Goal: Navigation & Orientation: Find specific page/section

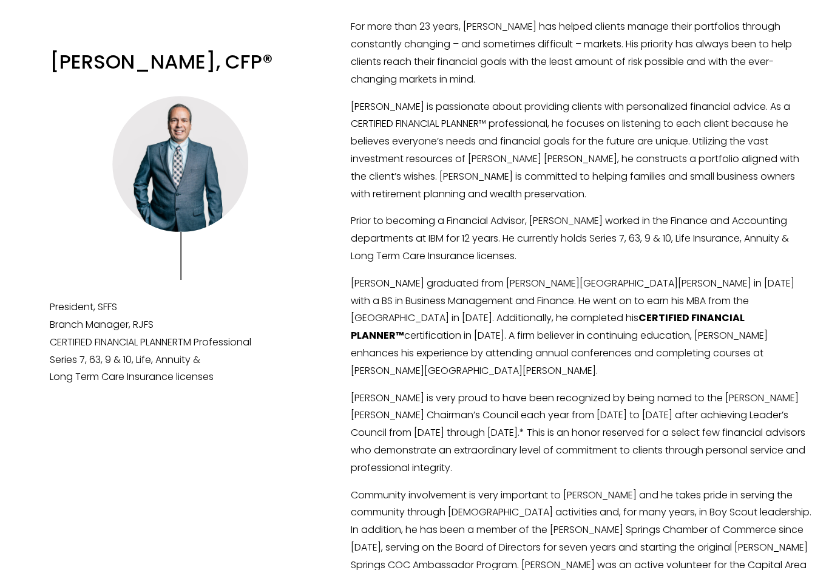
scroll to position [98, 0]
click at [50, 488] on div "[PERSON_NAME], CFP®" at bounding box center [414, 424] width 829 height 897
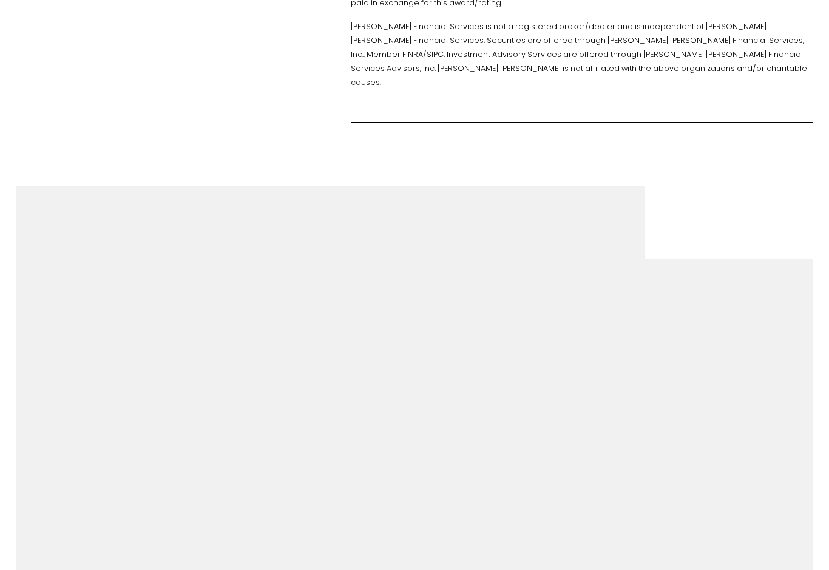
scroll to position [840, 0]
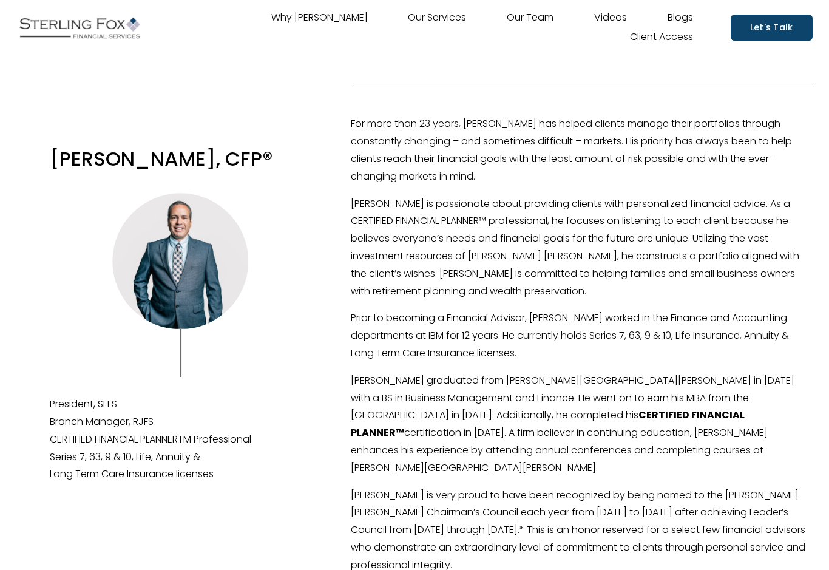
click at [507, 24] on link "Our Team" at bounding box center [530, 18] width 47 height 19
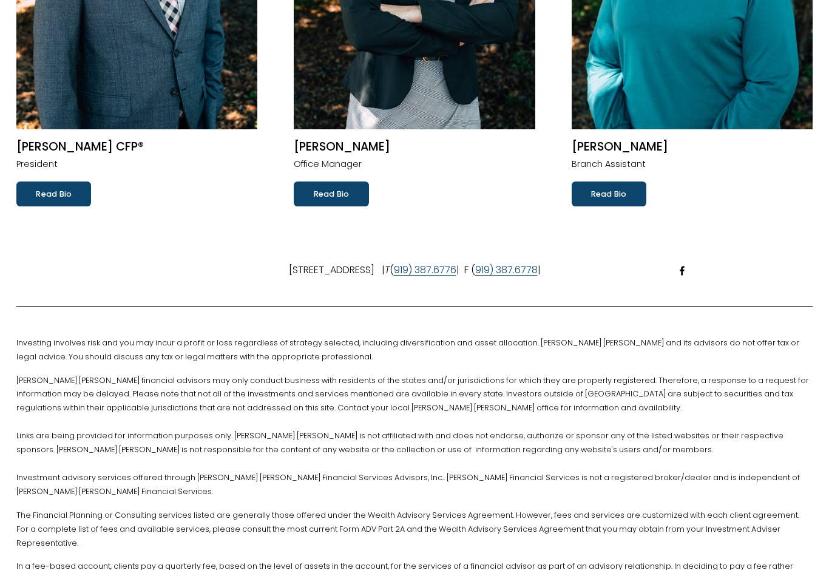
scroll to position [341, 0]
click at [62, 182] on link "Read Bio" at bounding box center [53, 194] width 75 height 24
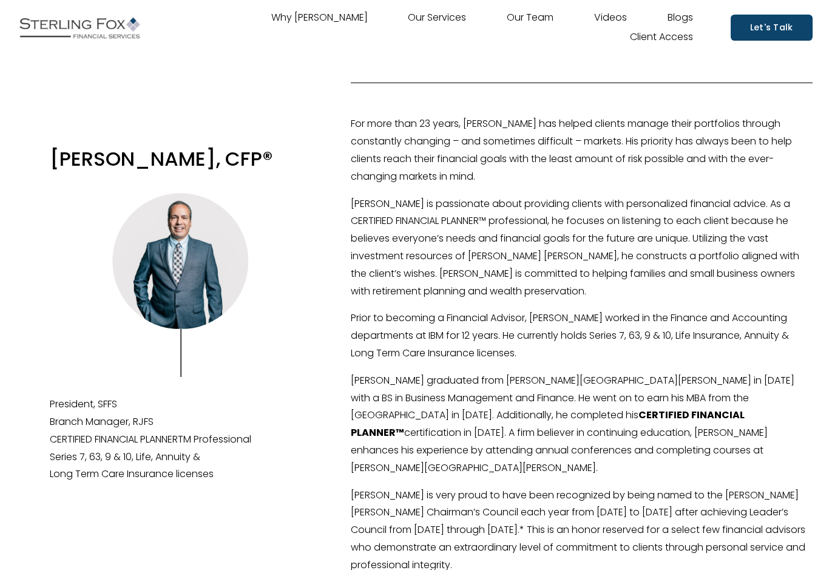
click at [408, 27] on link "Our Services" at bounding box center [437, 18] width 58 height 19
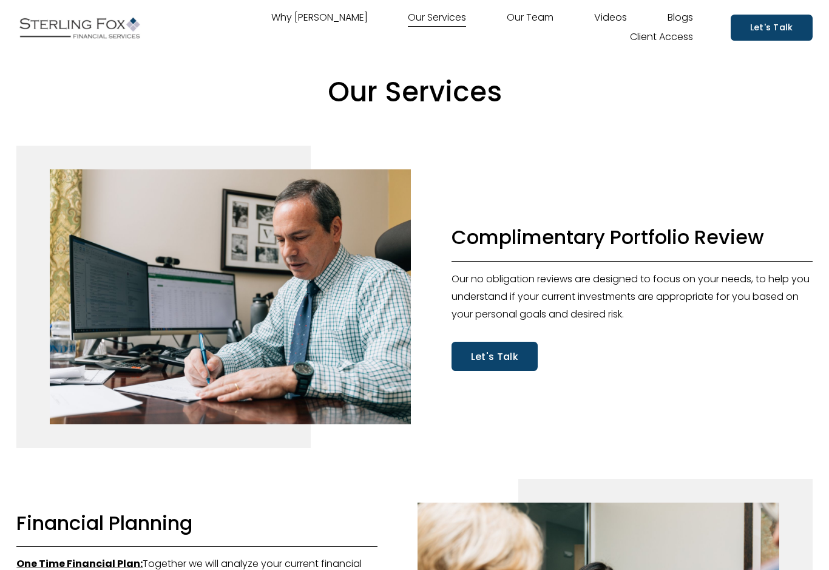
click at [507, 27] on link "Our Team" at bounding box center [530, 18] width 47 height 19
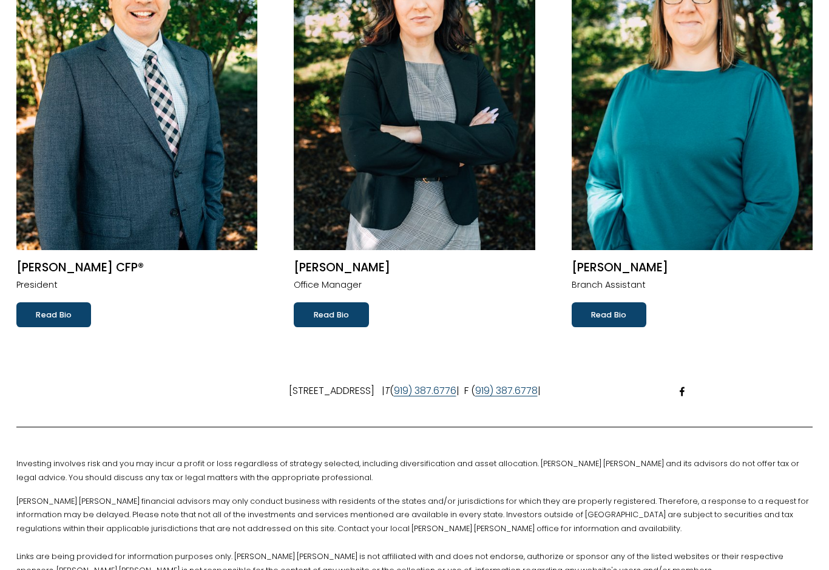
scroll to position [224, 0]
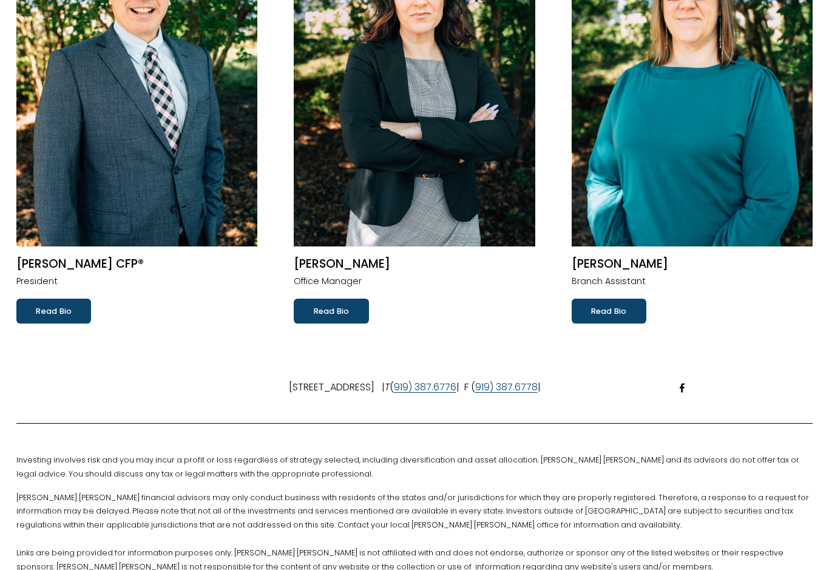
click at [314, 319] on link "Read Bio" at bounding box center [331, 311] width 75 height 24
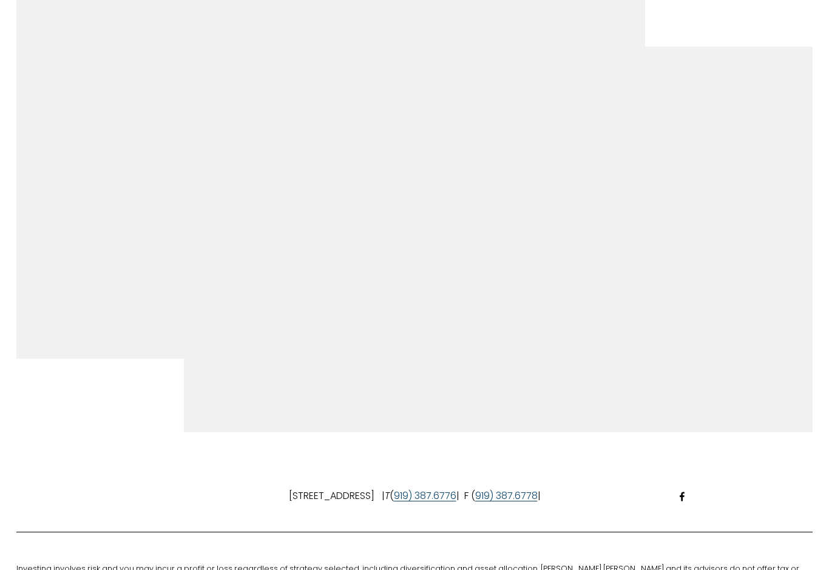
scroll to position [515, 0]
